Goal: Information Seeking & Learning: Check status

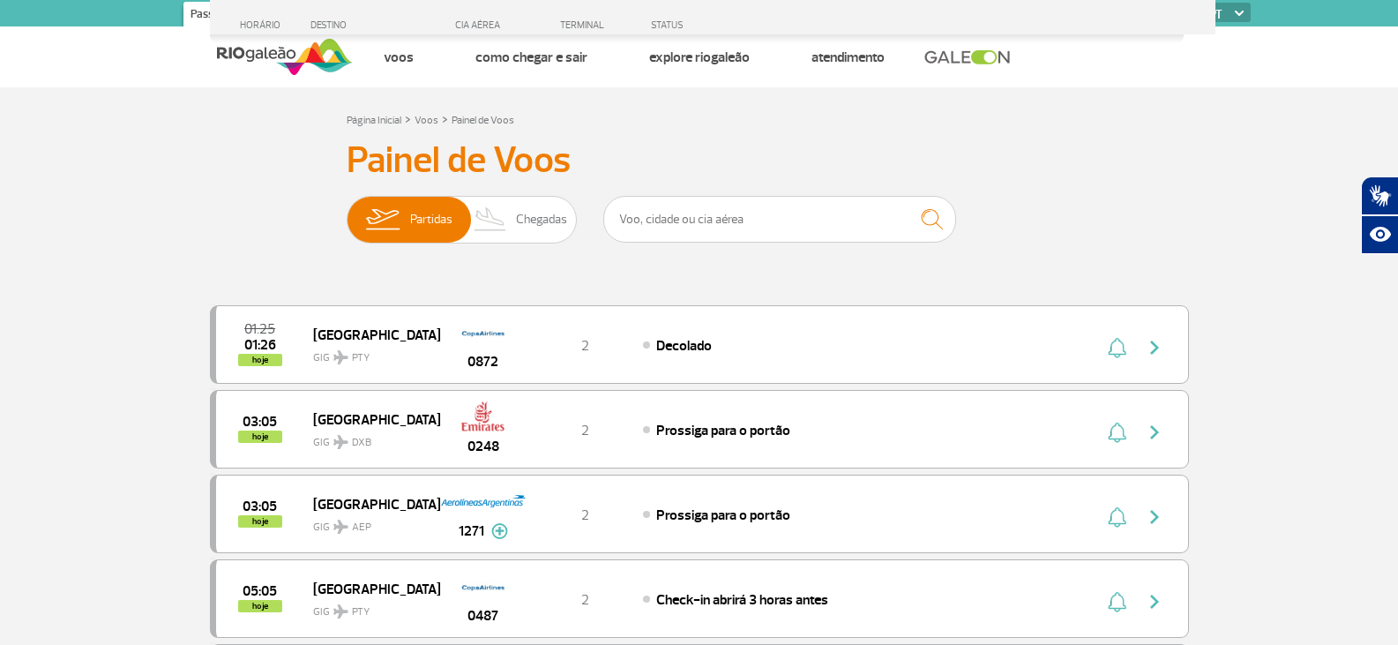
scroll to position [1729, 0]
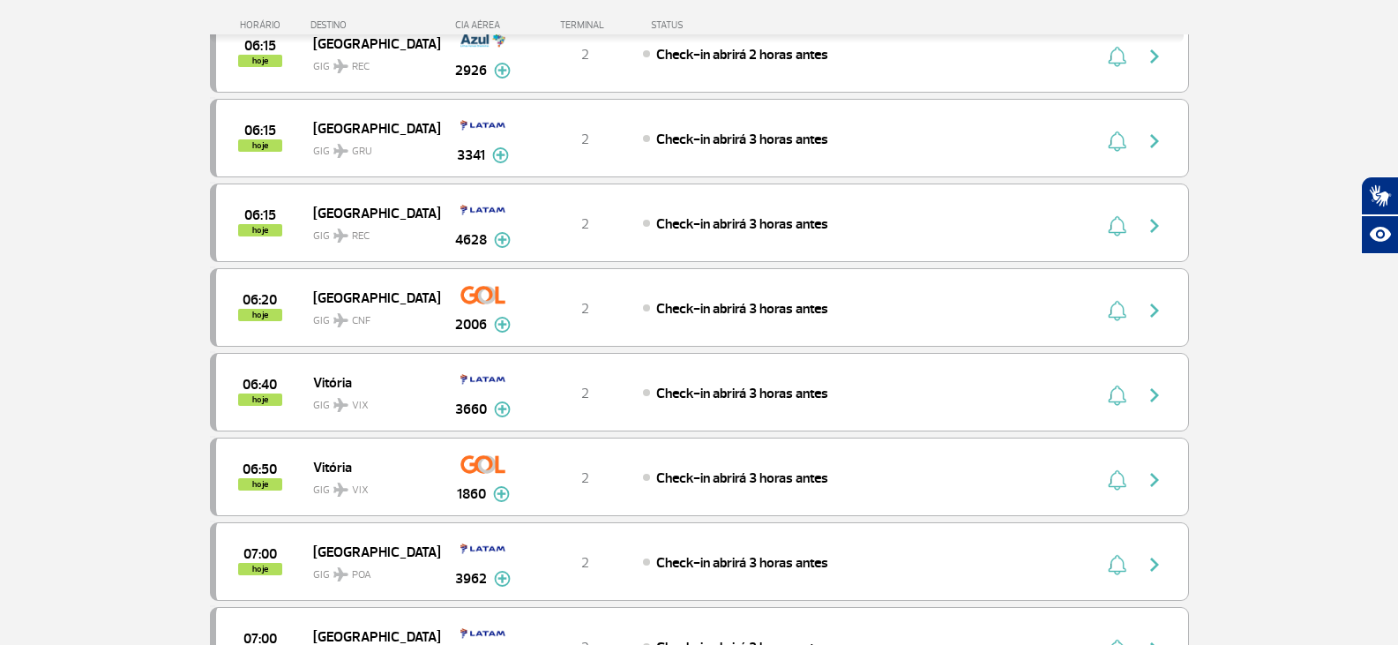
scroll to position [1323, 0]
